Goal: Information Seeking & Learning: Understand process/instructions

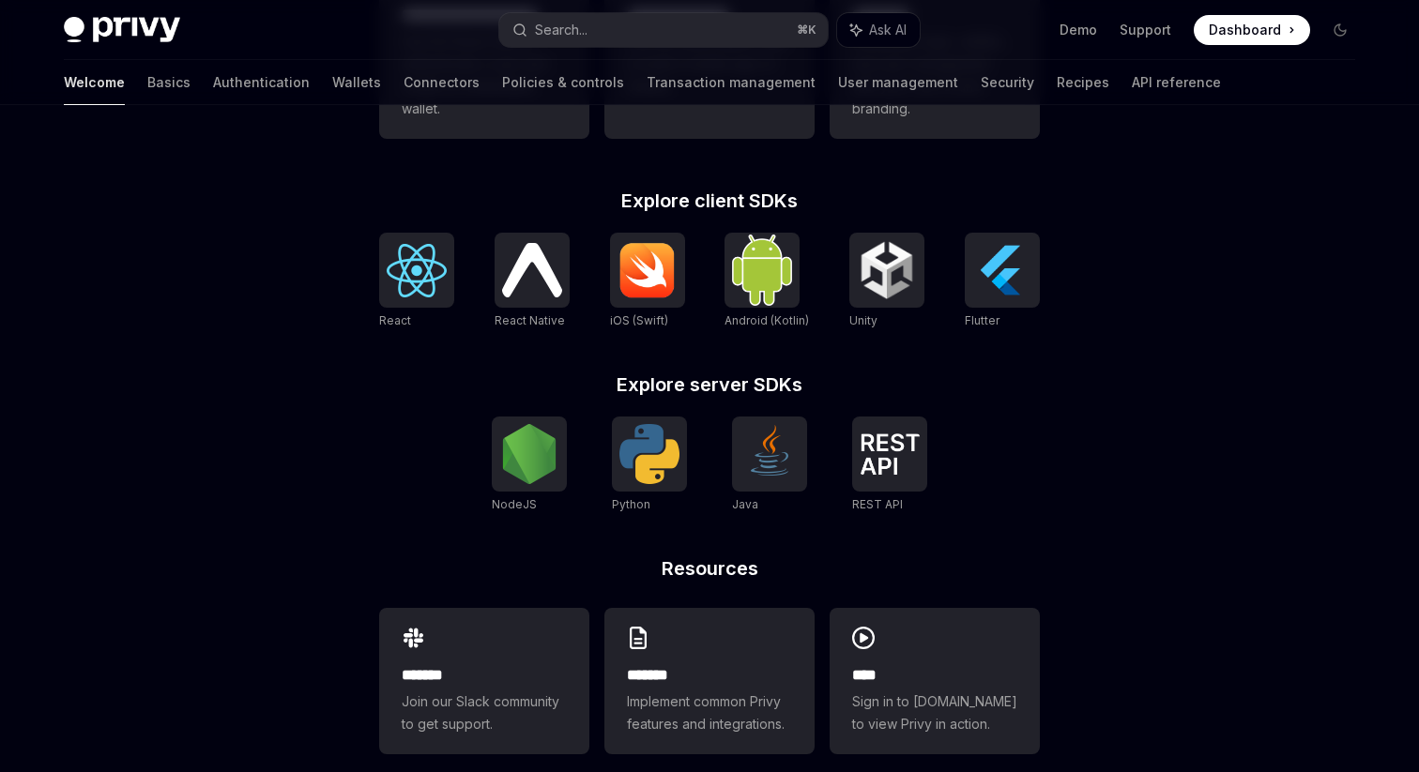
scroll to position [720, 0]
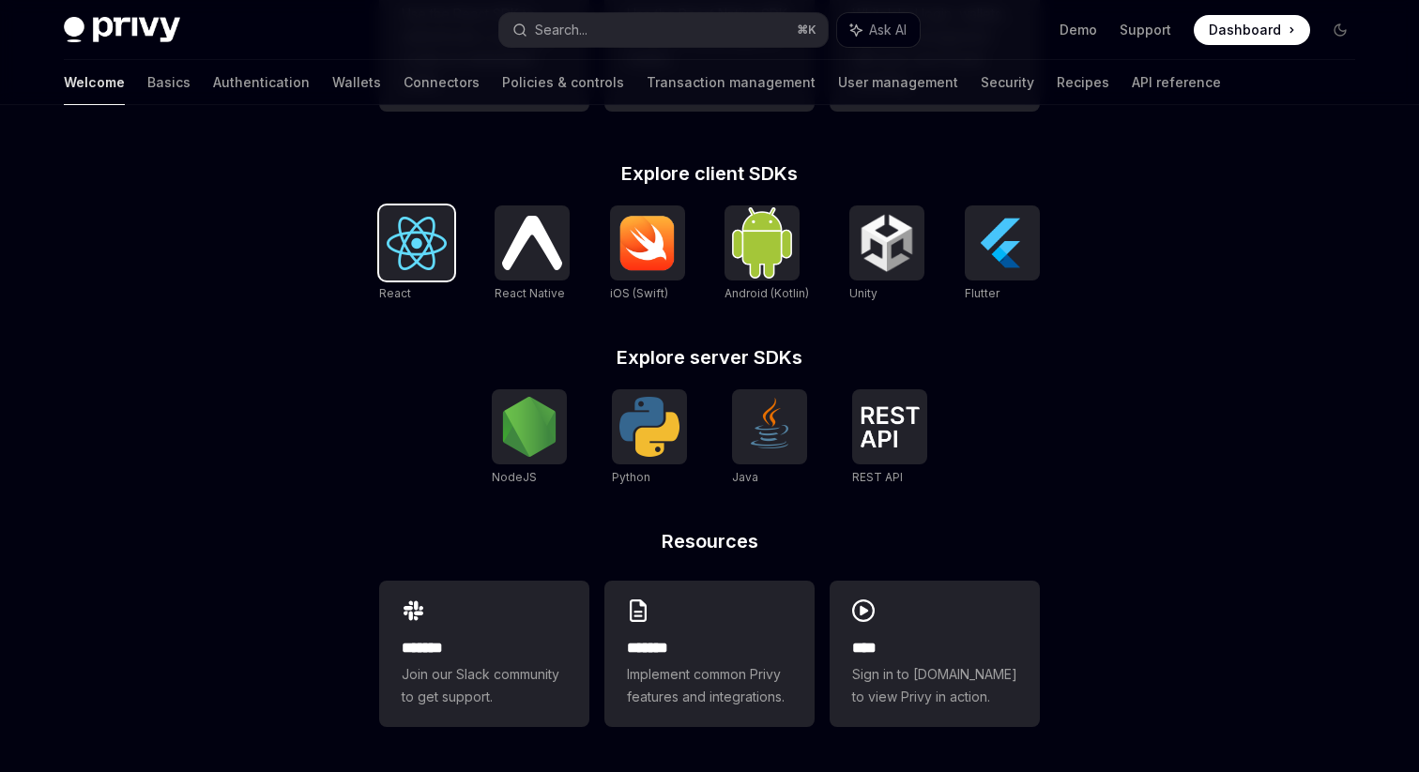
click at [401, 265] on img at bounding box center [417, 243] width 60 height 53
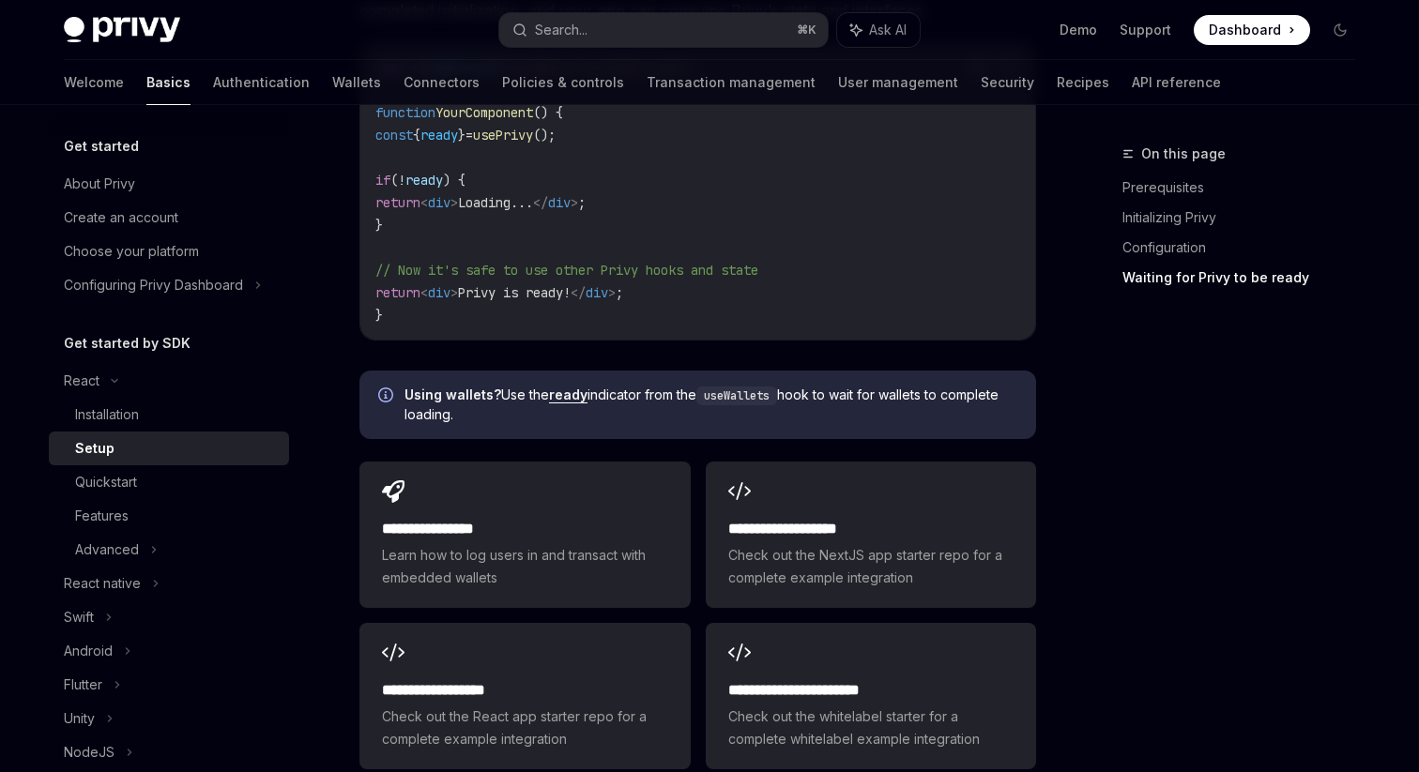
scroll to position [2450, 0]
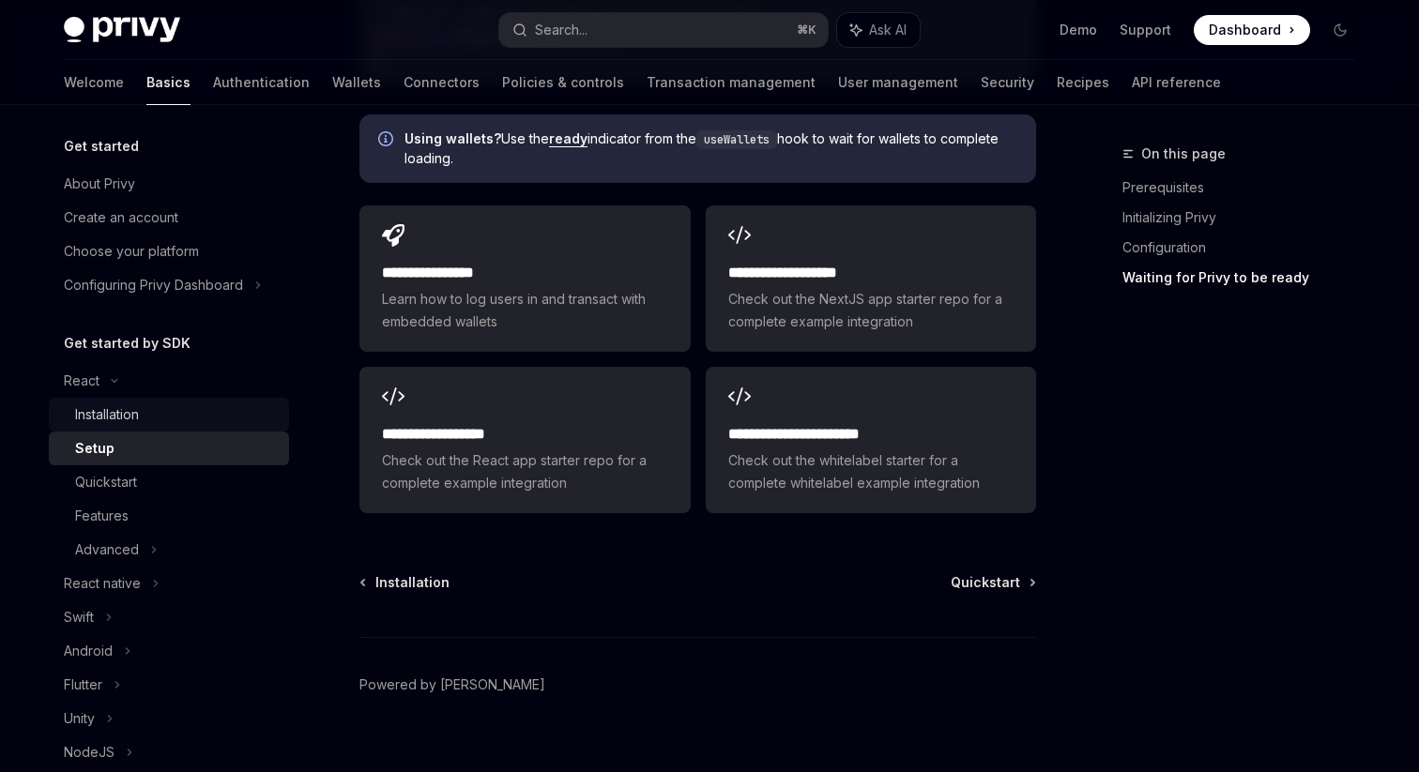
click at [131, 404] on div "Installation" at bounding box center [107, 415] width 64 height 23
type textarea "*"
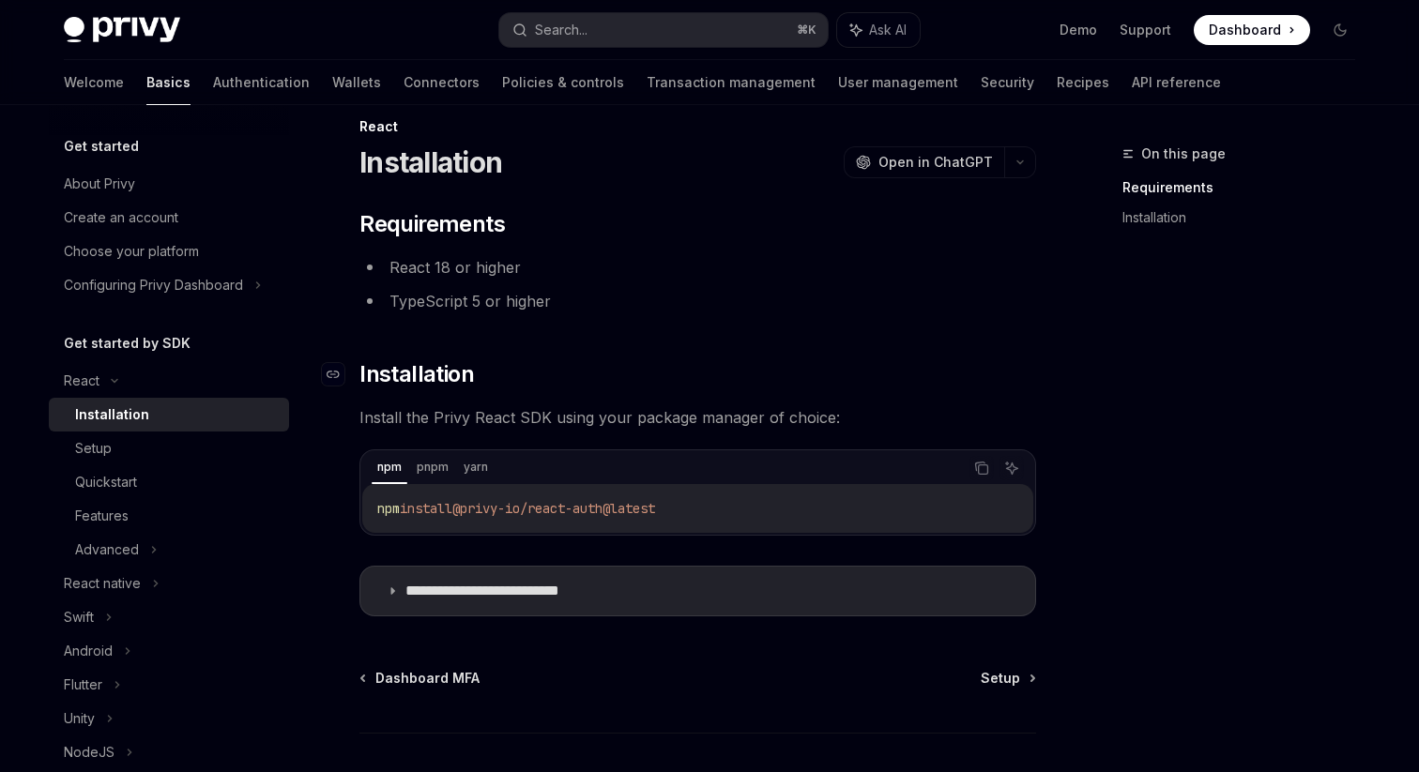
scroll to position [30, 0]
